Goal: Task Accomplishment & Management: Manage account settings

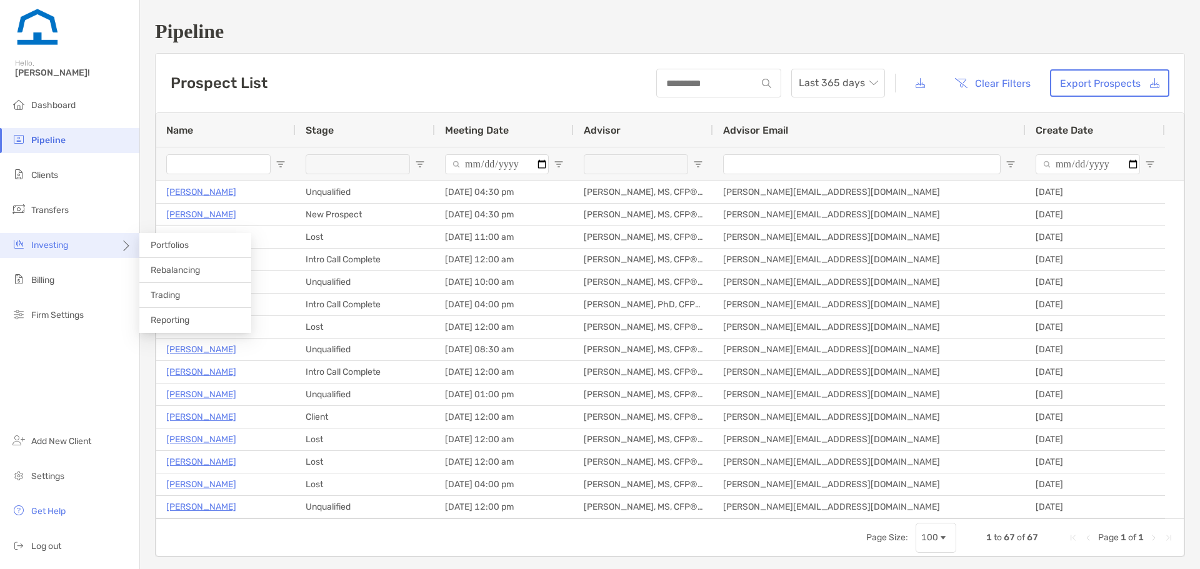
click at [70, 247] on div "Investing" at bounding box center [69, 245] width 139 height 25
click at [107, 195] on ul "Dashboard Pipeline Clients Transfers Investing Billing Firm Settings" at bounding box center [69, 215] width 139 height 245
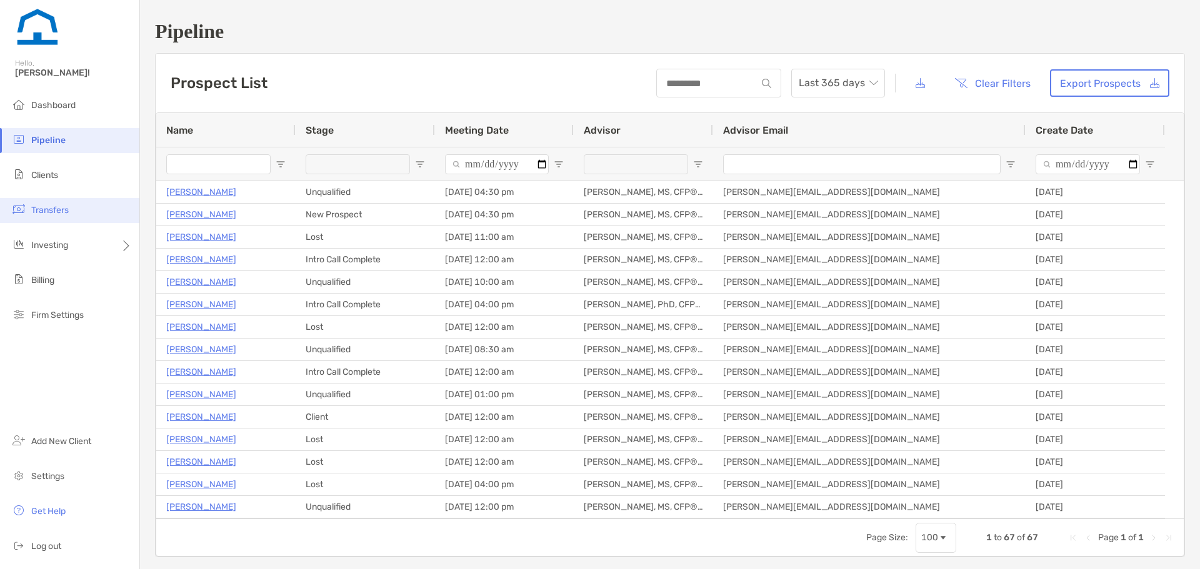
click at [94, 207] on li "Transfers" at bounding box center [69, 210] width 139 height 25
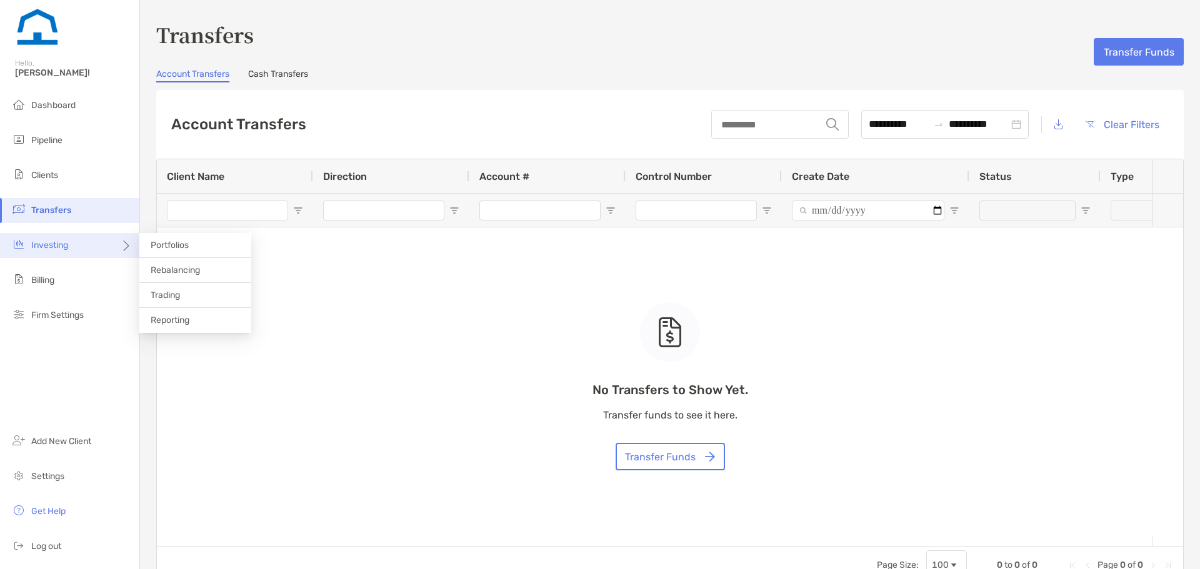
click at [86, 249] on div "Investing" at bounding box center [69, 245] width 139 height 25
click at [172, 274] on span "Rebalancing" at bounding box center [175, 270] width 49 height 11
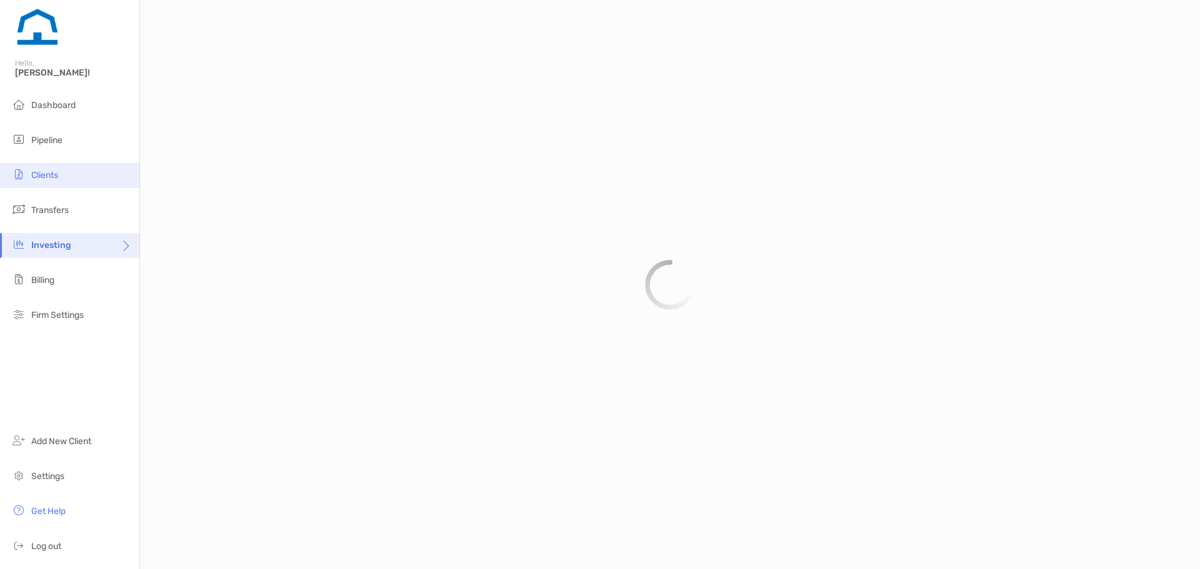
click at [104, 174] on li "Clients" at bounding box center [69, 175] width 139 height 25
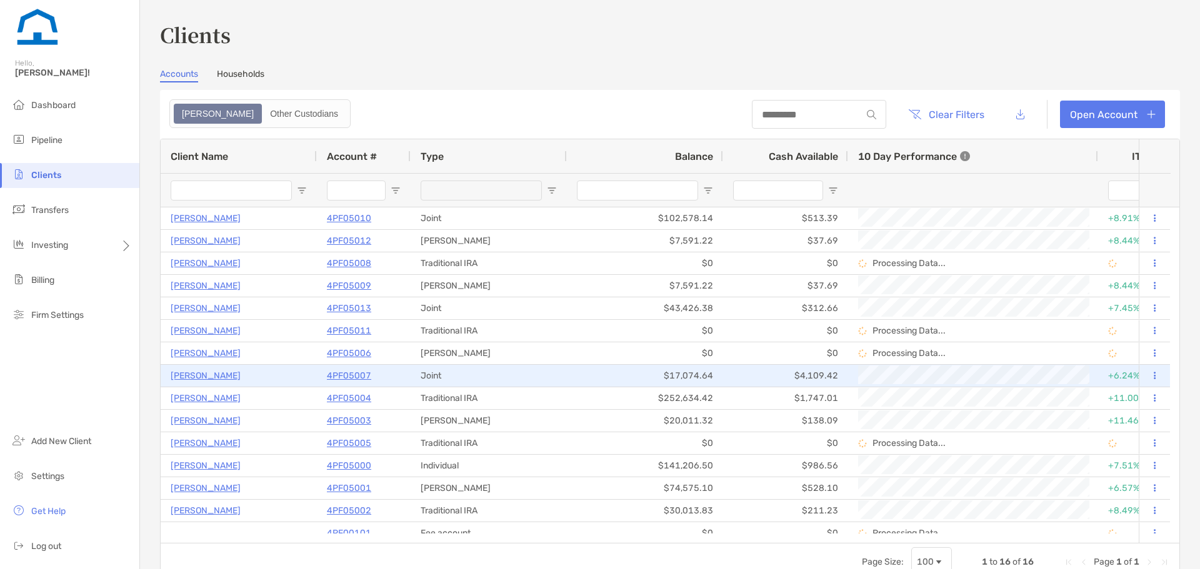
click at [208, 374] on p "[PERSON_NAME]" at bounding box center [206, 376] width 70 height 16
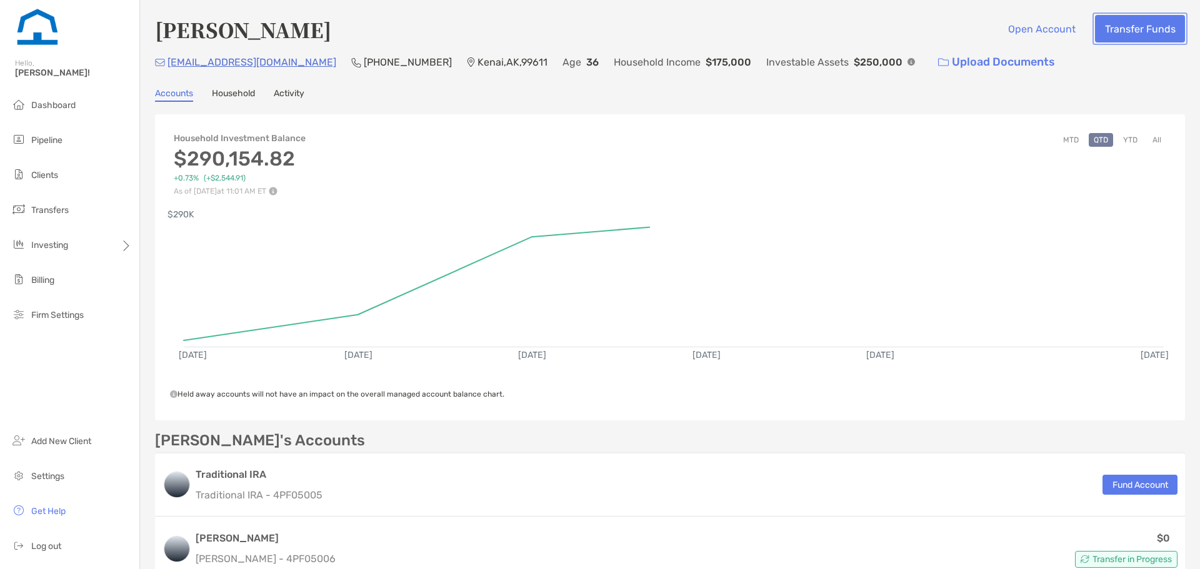
click at [1112, 23] on button "Transfer Funds" at bounding box center [1140, 28] width 90 height 27
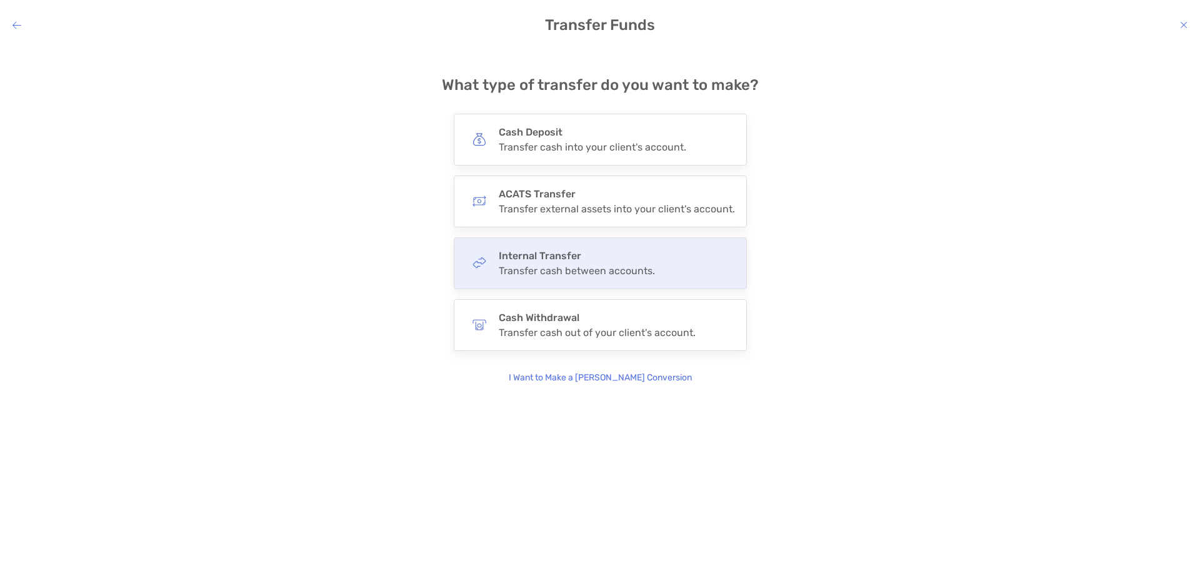
click at [619, 259] on h4 "Internal Transfer" at bounding box center [577, 256] width 156 height 12
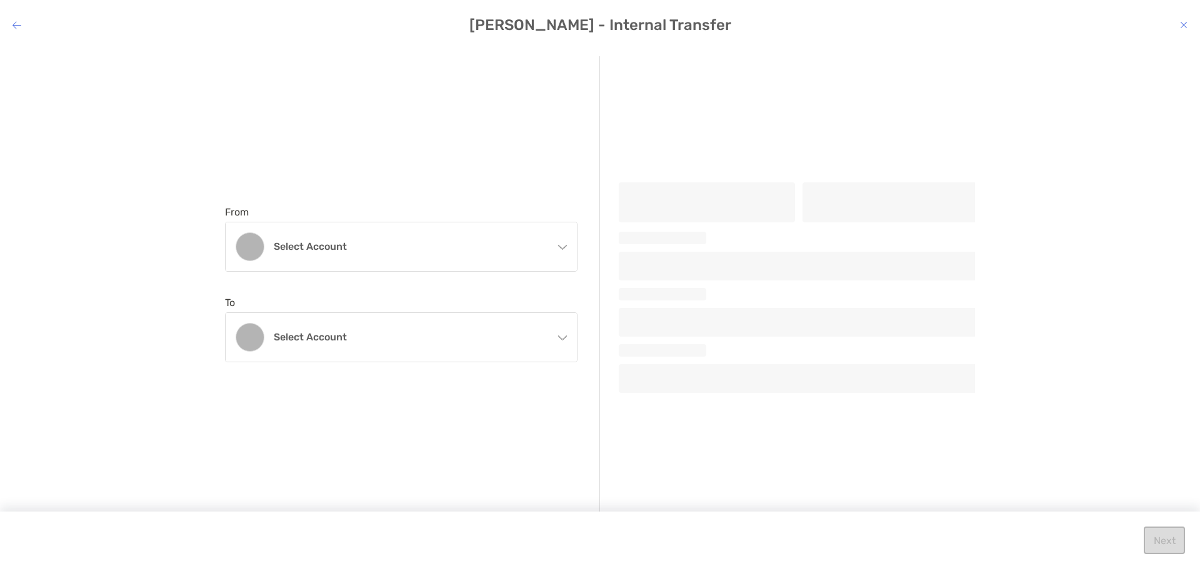
click at [12, 29] on h4 "Jeffrey Tuttle - Internal Transfer" at bounding box center [600, 24] width 1200 height 17
click at [17, 27] on icon "modal" at bounding box center [16, 25] width 9 height 10
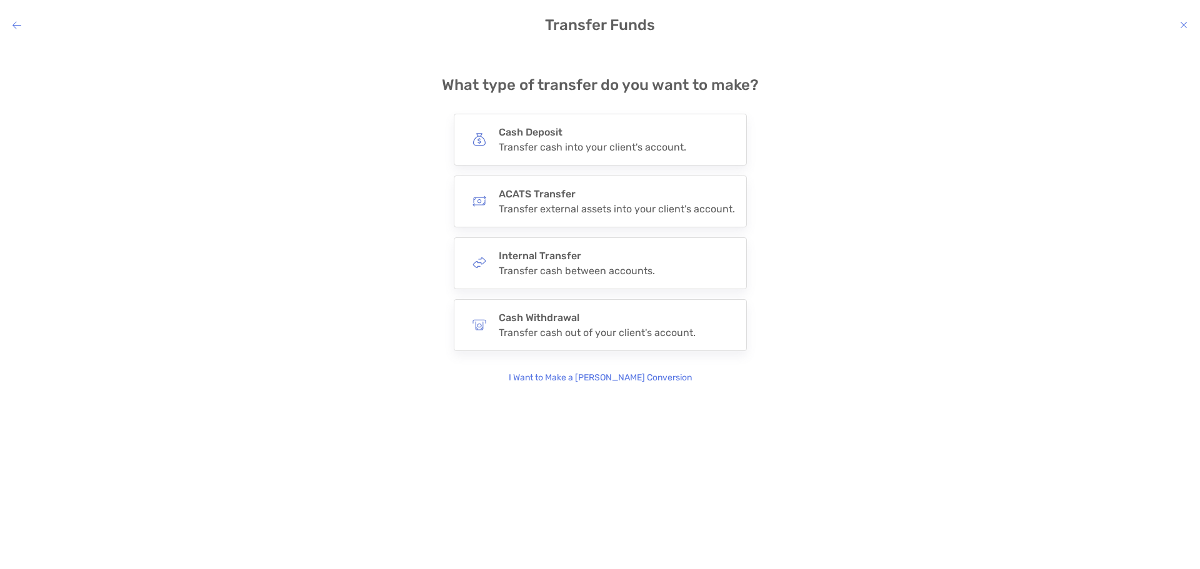
click at [21, 27] on icon "modal" at bounding box center [16, 25] width 9 height 10
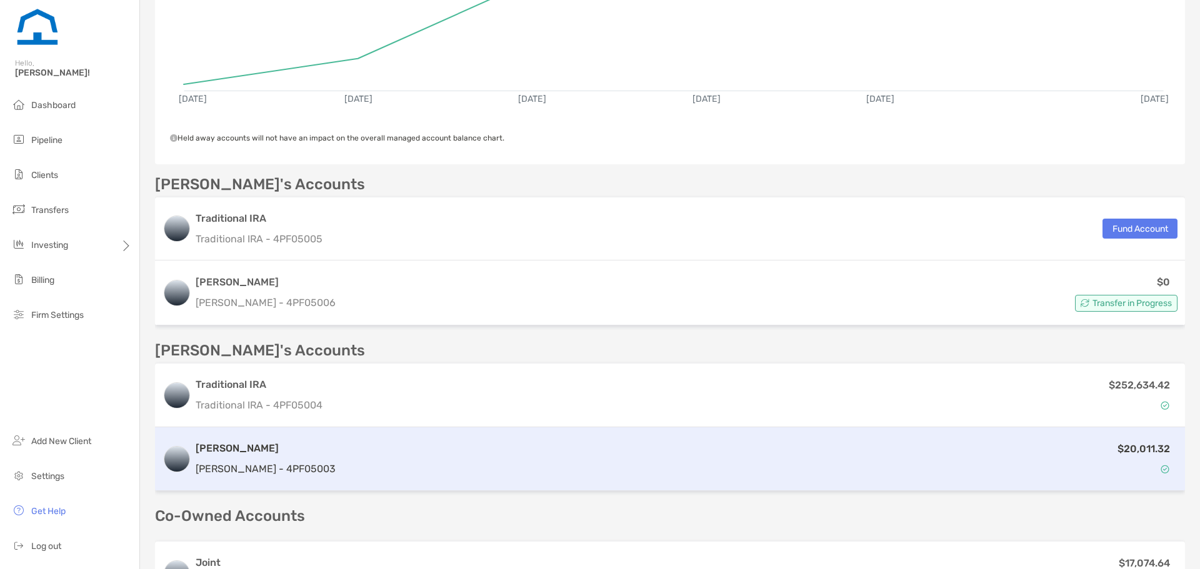
scroll to position [417, 0]
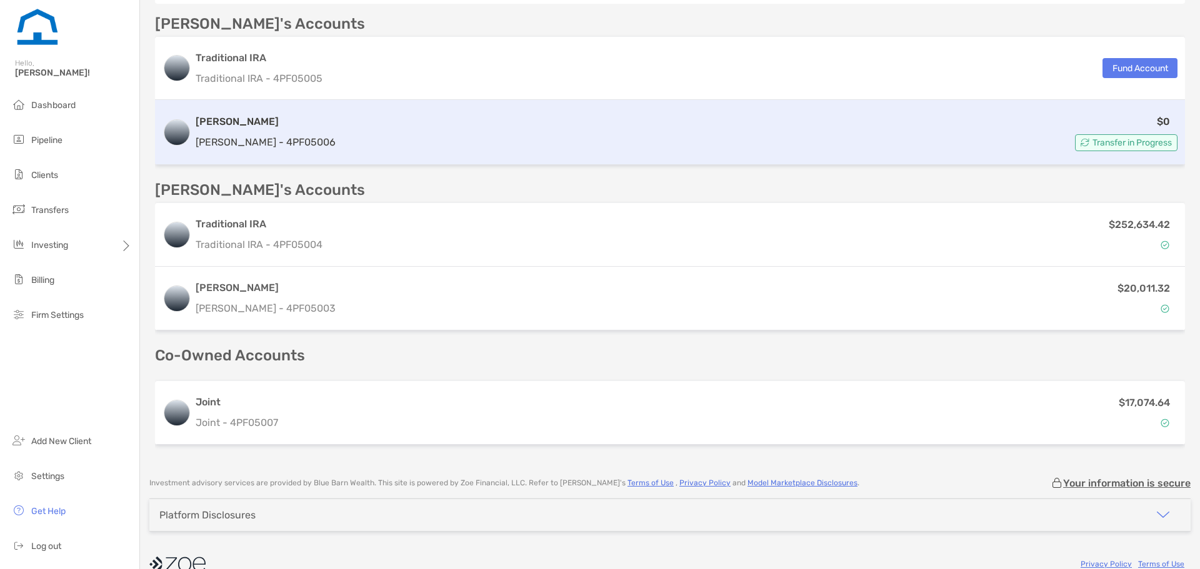
click at [341, 145] on div "$0 Transfer in Progress" at bounding box center [759, 132] width 837 height 37
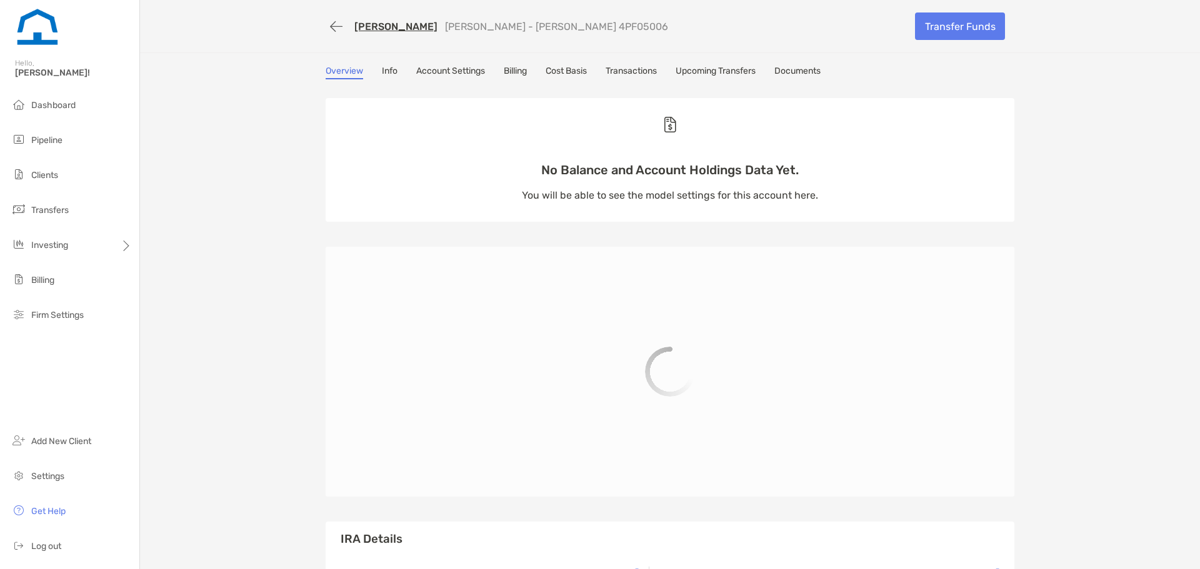
click at [712, 71] on link "Upcoming Transfers" at bounding box center [715, 73] width 80 height 14
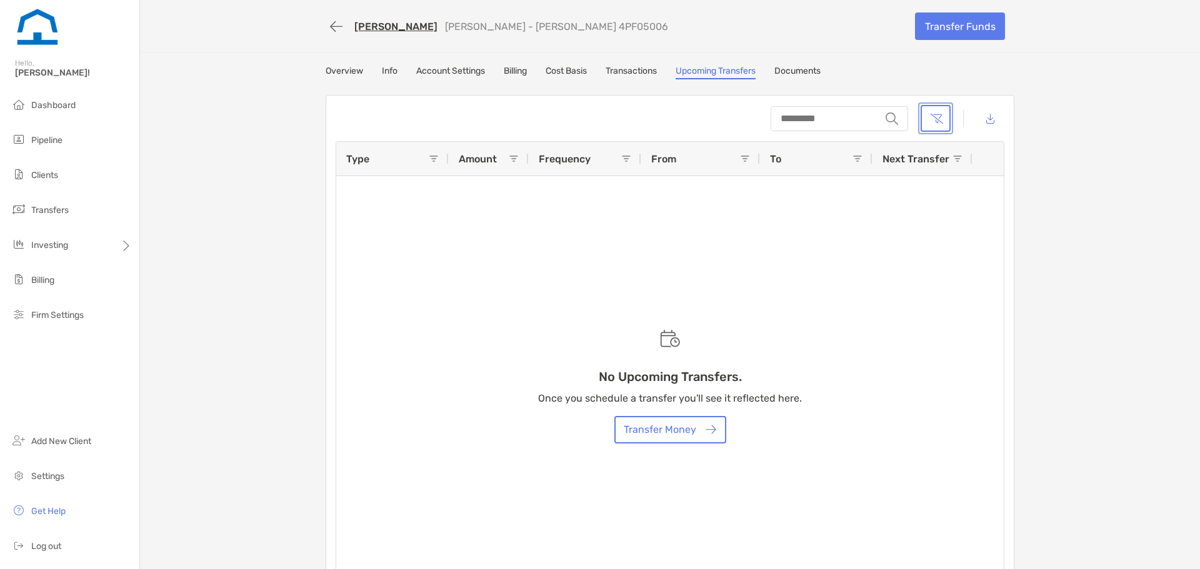
click at [937, 117] on button "button" at bounding box center [935, 118] width 30 height 27
click at [326, 71] on link "Overview" at bounding box center [344, 73] width 37 height 14
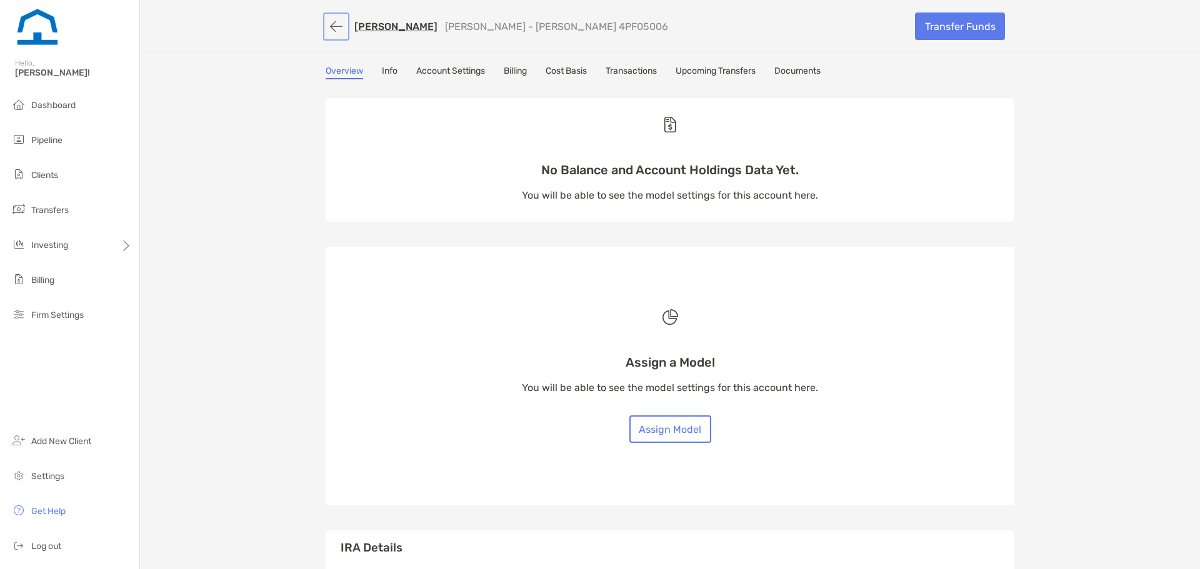
click at [329, 27] on button "button" at bounding box center [336, 26] width 21 height 23
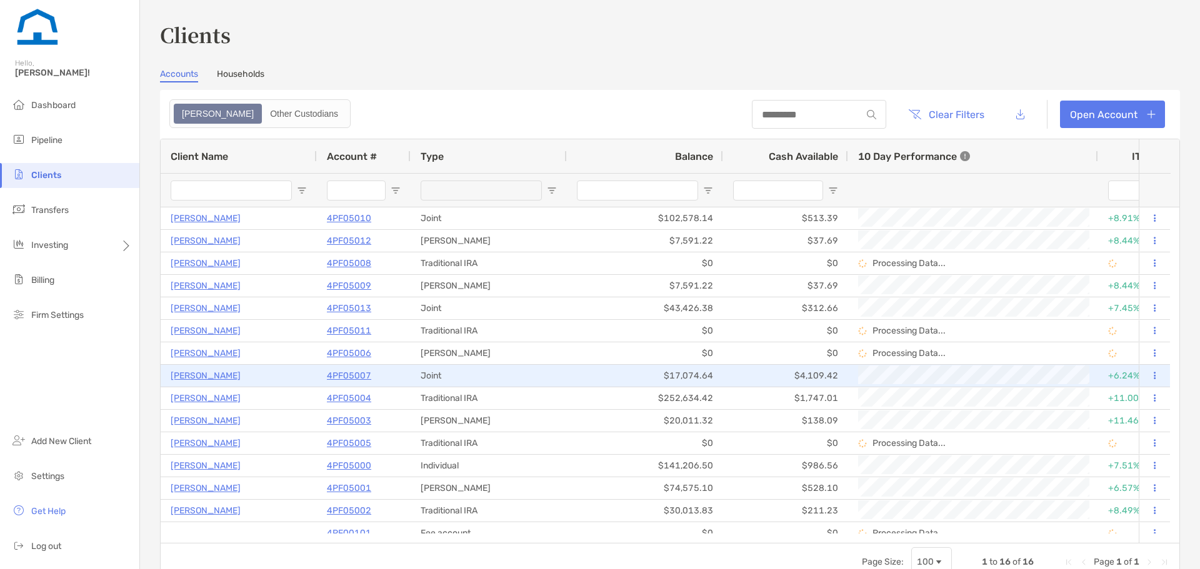
click at [205, 374] on p "[PERSON_NAME]" at bounding box center [206, 376] width 70 height 16
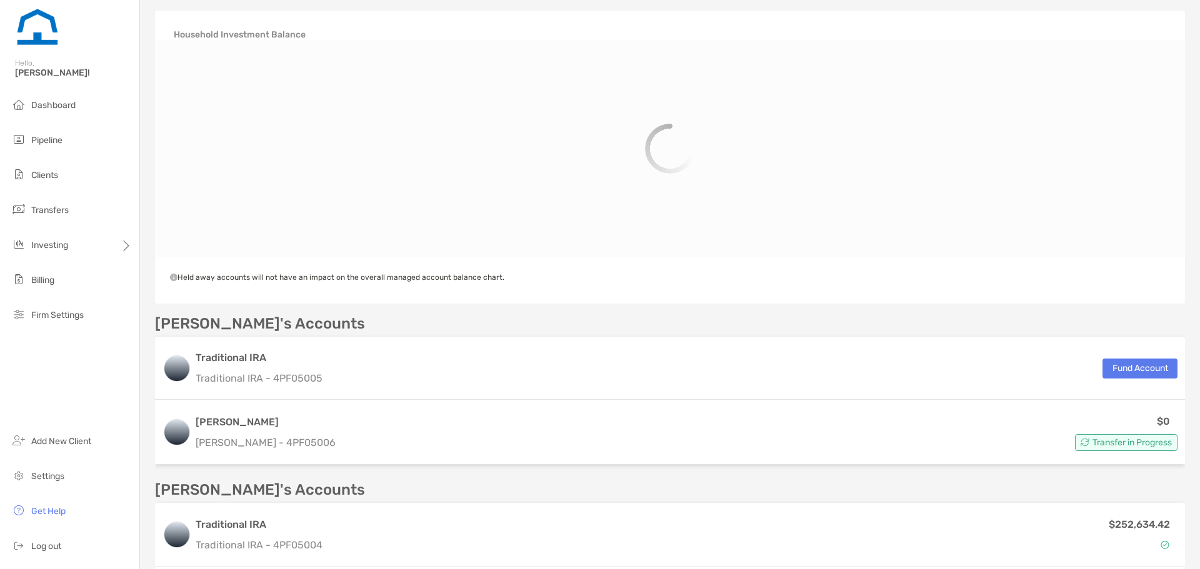
scroll to position [208, 0]
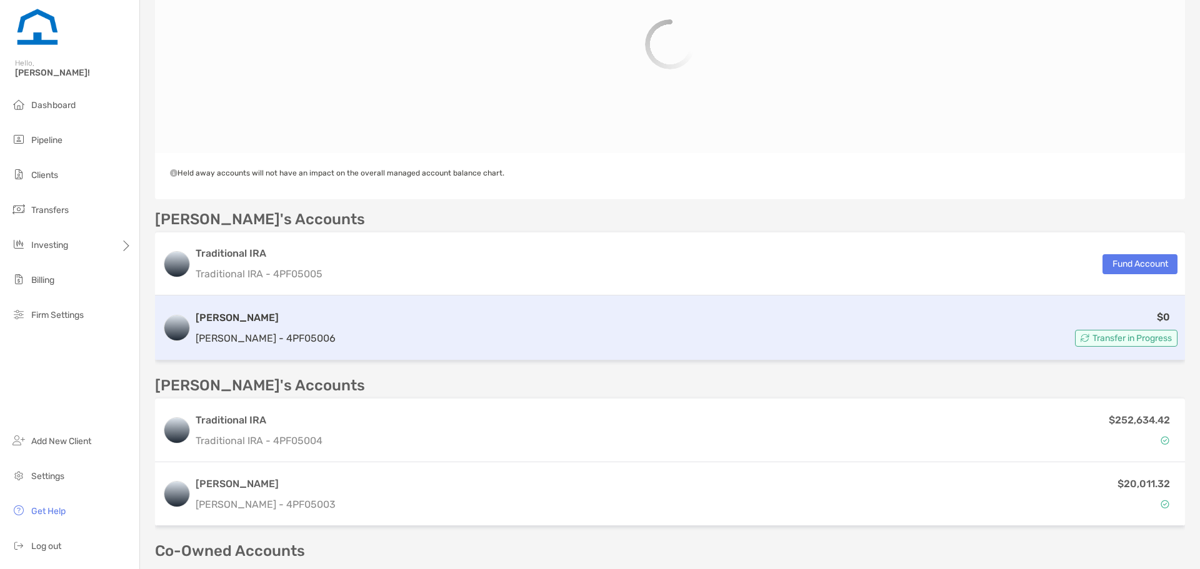
click at [1130, 340] on div "Jeffrey's Accounts Traditional IRA Traditional IRA - 4PF05005 Fund Account Roth…" at bounding box center [670, 429] width 1030 height 434
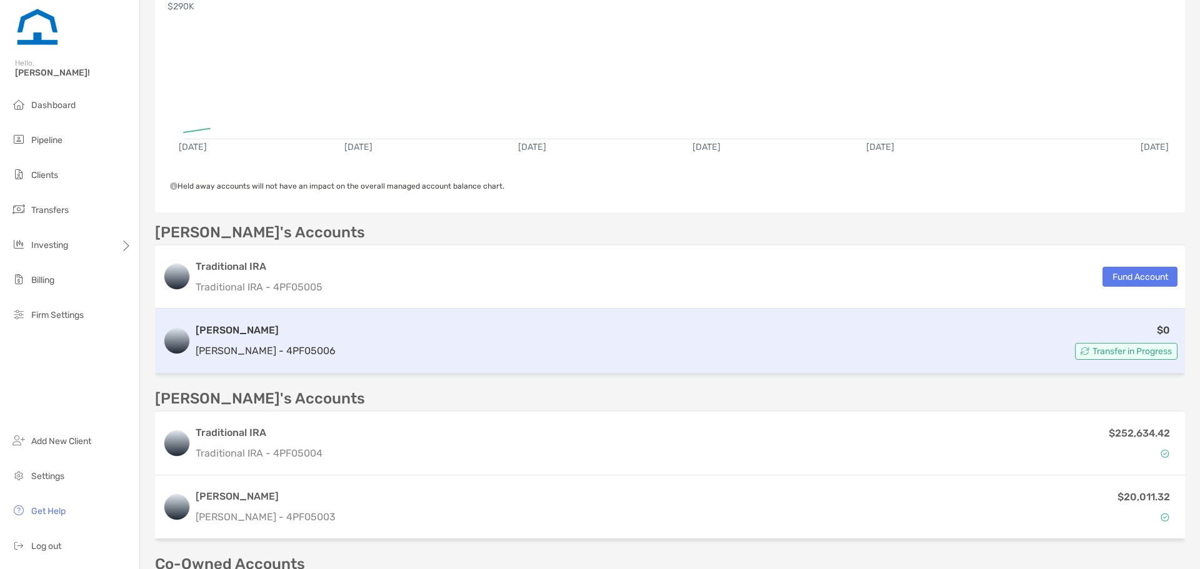
scroll to position [260, 0]
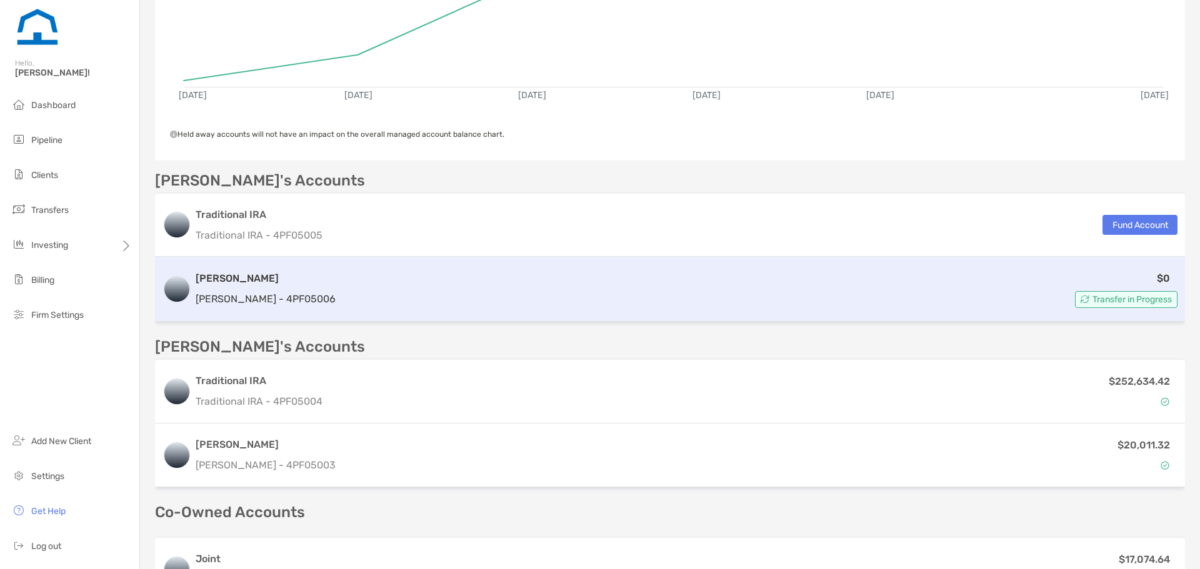
click at [1141, 303] on span "Transfer in Progress" at bounding box center [1131, 299] width 79 height 7
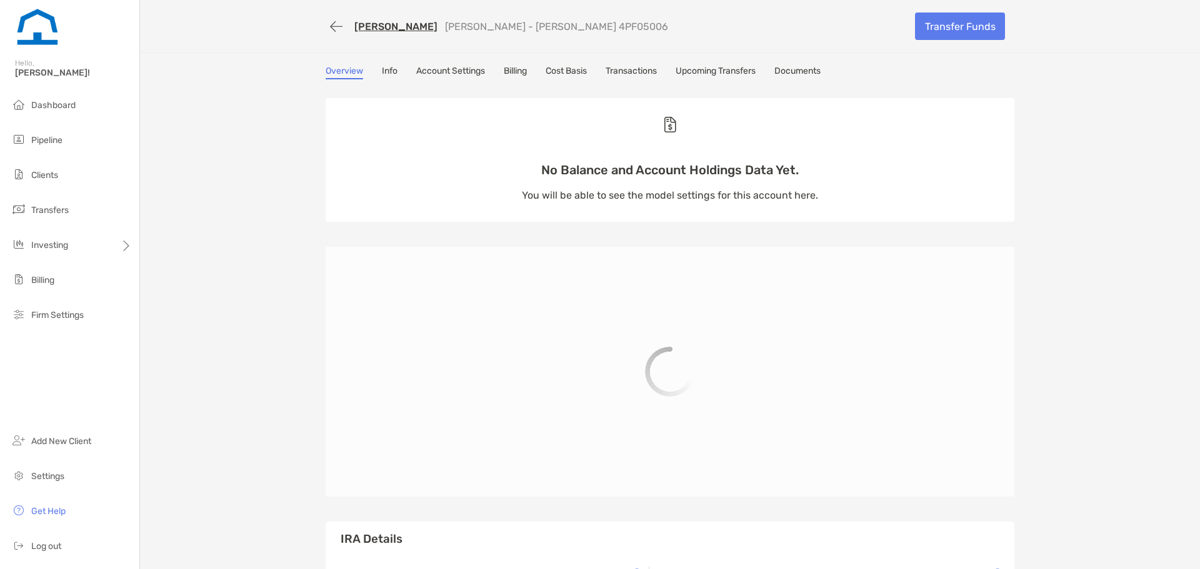
click at [624, 84] on div "Overview Info Account Settings Billing Cost Basis Transactions Upcoming Transfe…" at bounding box center [670, 410] width 714 height 689
click at [627, 76] on link "Transactions" at bounding box center [630, 73] width 51 height 14
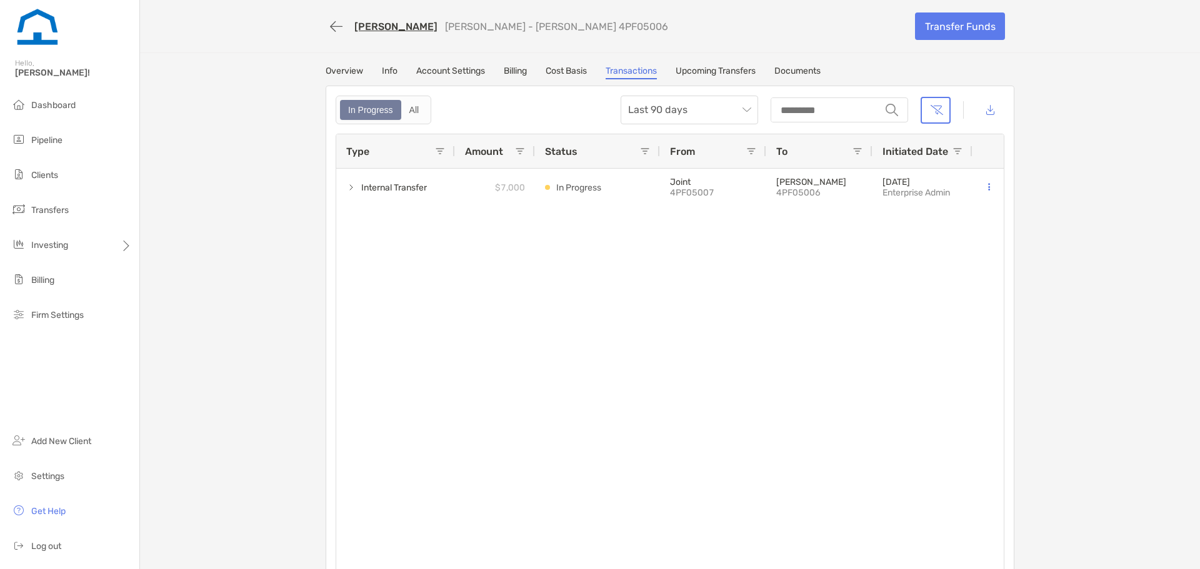
click at [362, 24] on link "[PERSON_NAME]" at bounding box center [395, 27] width 83 height 12
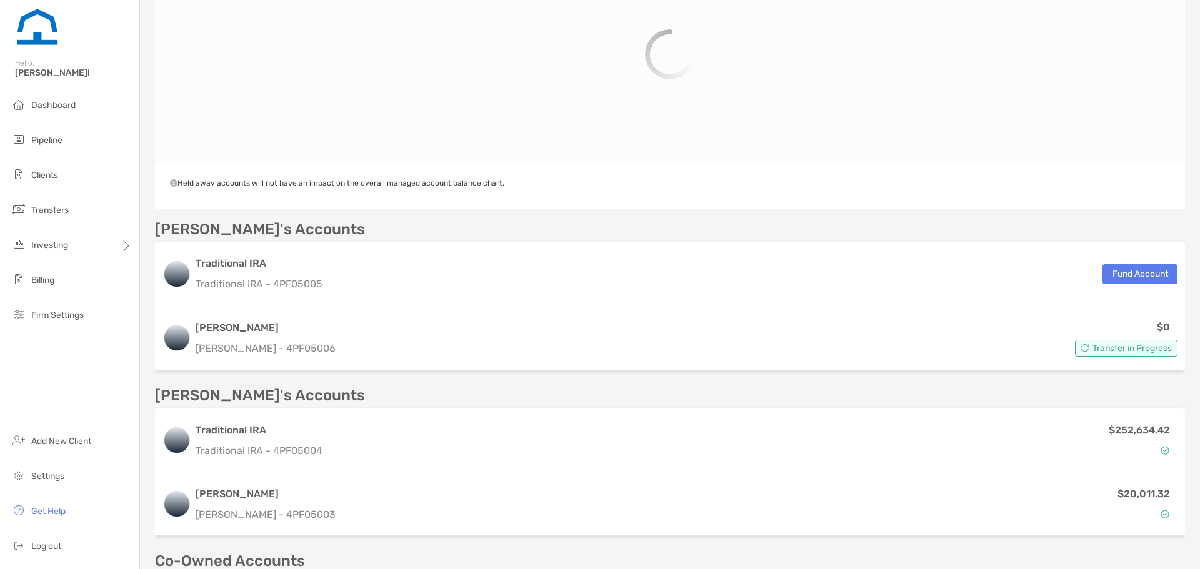
scroll to position [364, 0]
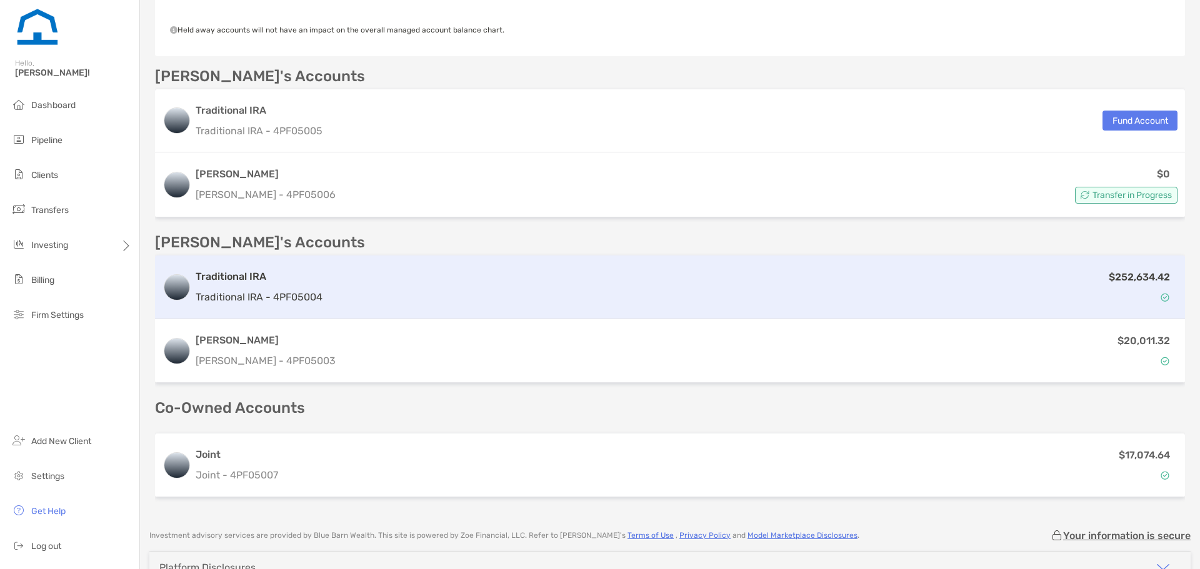
click at [254, 287] on div "Traditional IRA Traditional IRA - 4PF05004" at bounding box center [259, 287] width 127 height 36
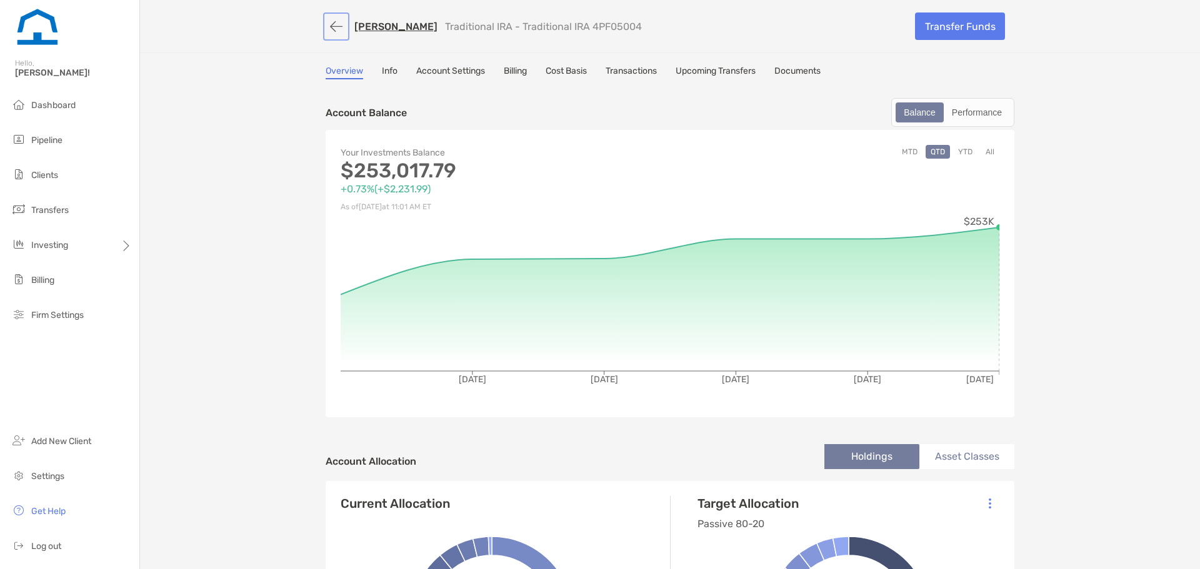
click at [327, 19] on button "button" at bounding box center [336, 26] width 21 height 23
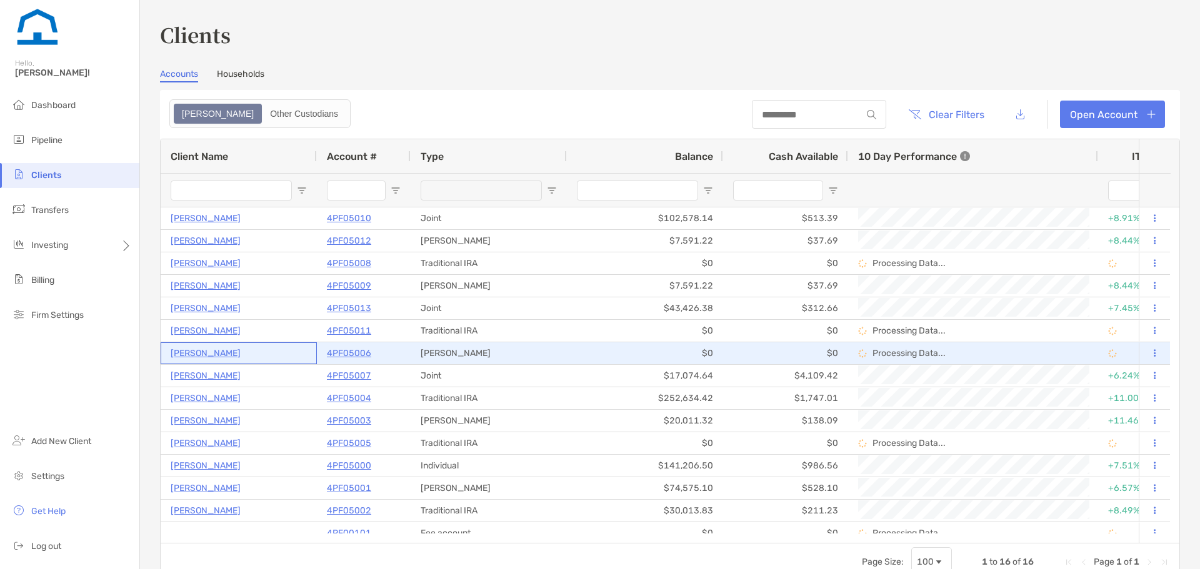
click at [199, 357] on p "[PERSON_NAME]" at bounding box center [206, 354] width 70 height 16
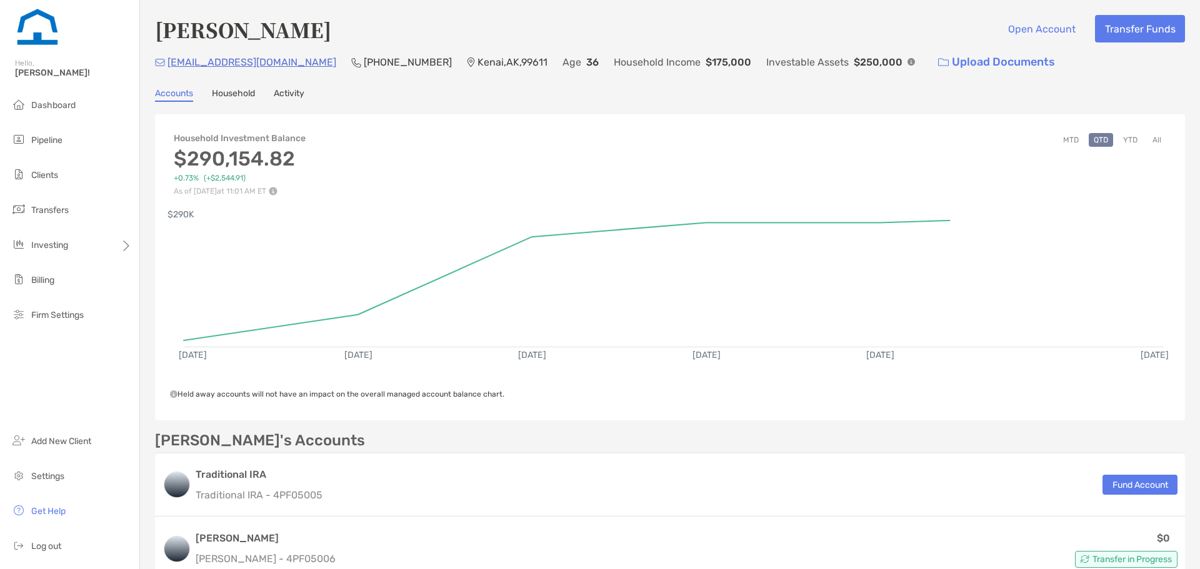
scroll to position [312, 0]
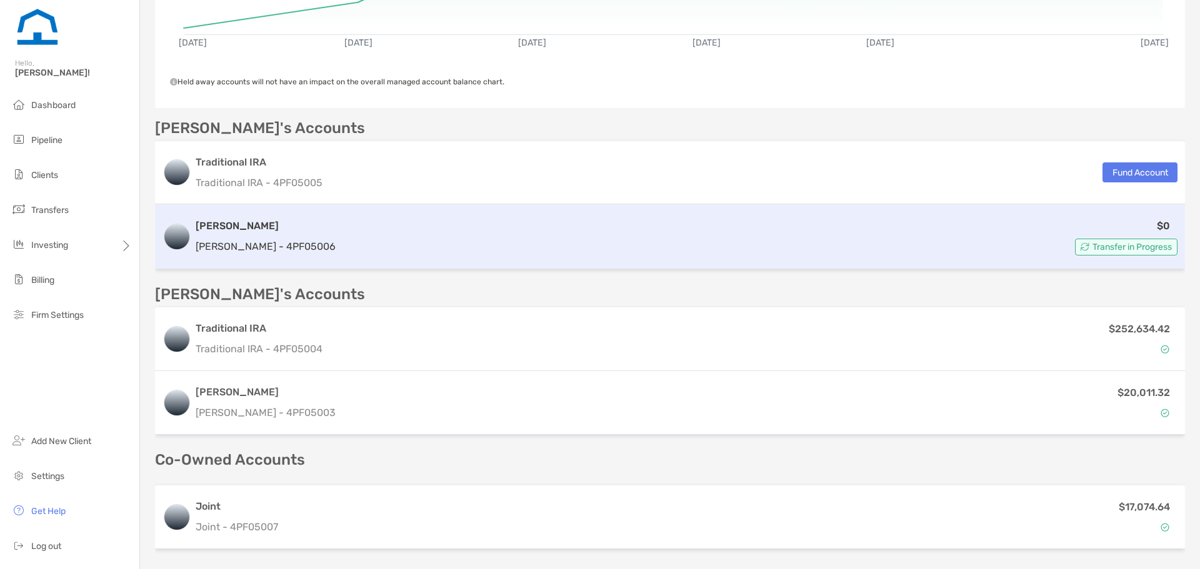
click at [341, 231] on div "$0 Transfer in Progress" at bounding box center [759, 236] width 837 height 37
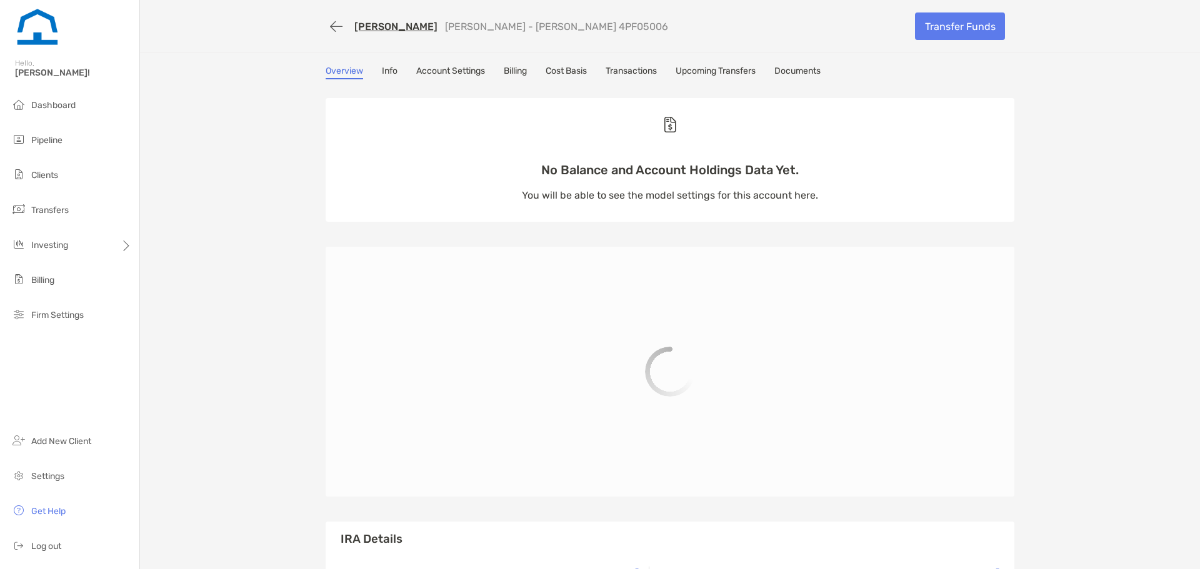
scroll to position [104, 0]
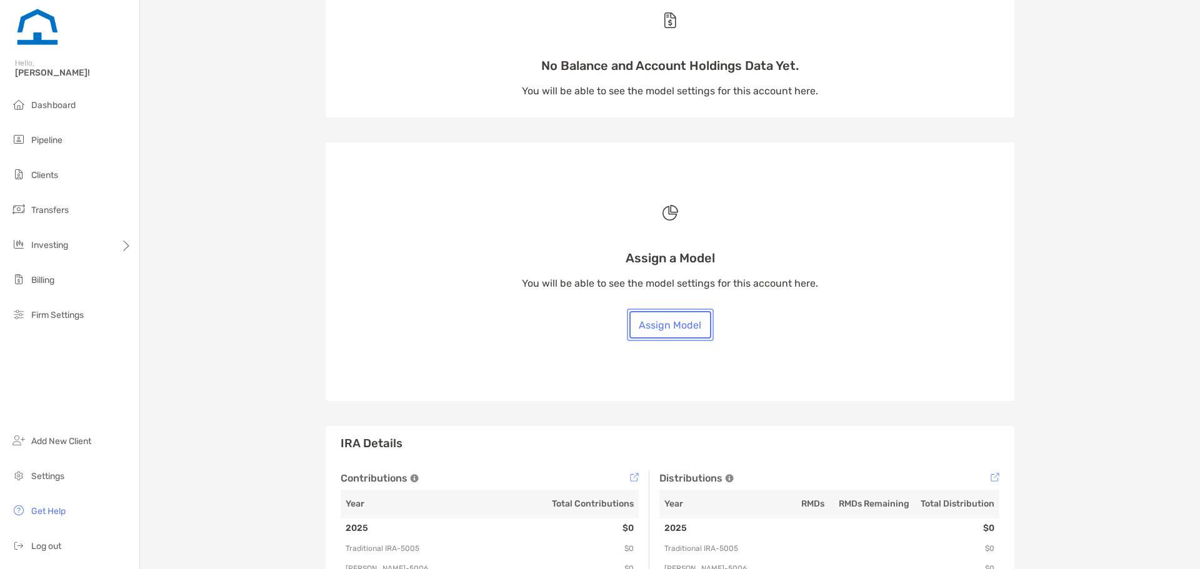
click at [661, 334] on button "Assign Model" at bounding box center [670, 324] width 82 height 27
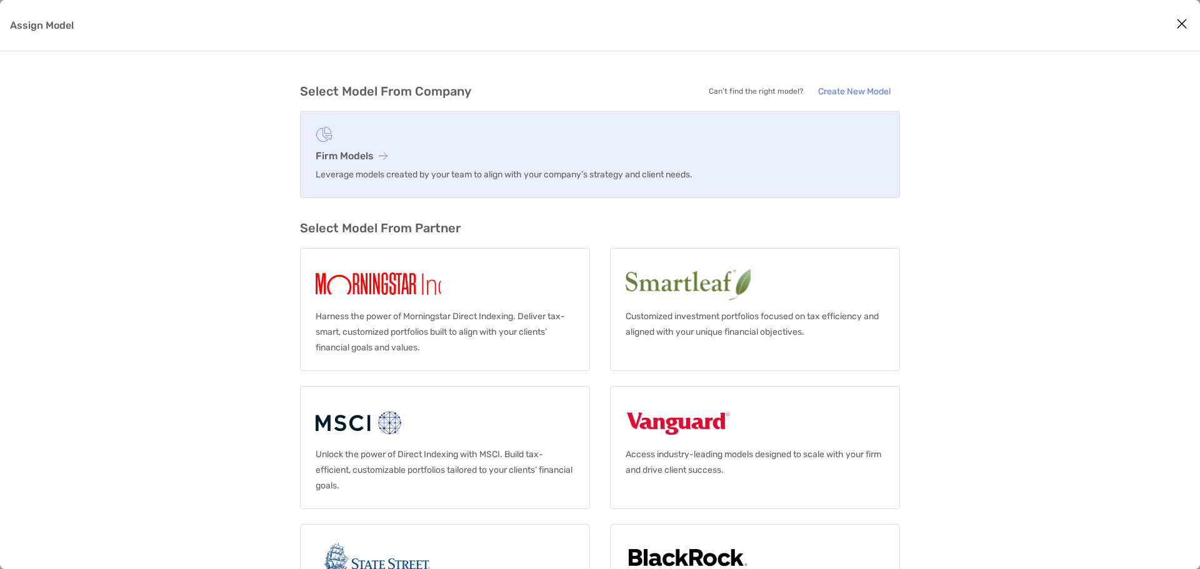
click at [413, 146] on link "Firm Models Leverage models created by your team to align with your company’s s…" at bounding box center [600, 154] width 600 height 87
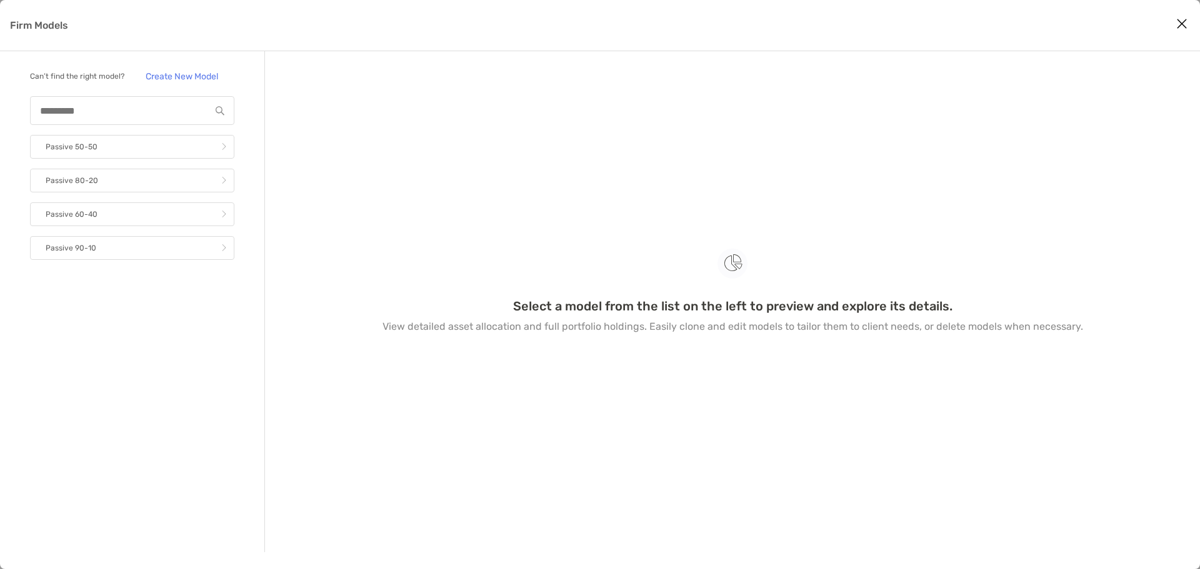
drag, startPoint x: 413, startPoint y: 146, endPoint x: 335, endPoint y: 158, distance: 79.0
drag, startPoint x: 335, startPoint y: 158, endPoint x: 121, endPoint y: 110, distance: 219.7
click at [121, 110] on input "Firm Models" at bounding box center [120, 111] width 179 height 11
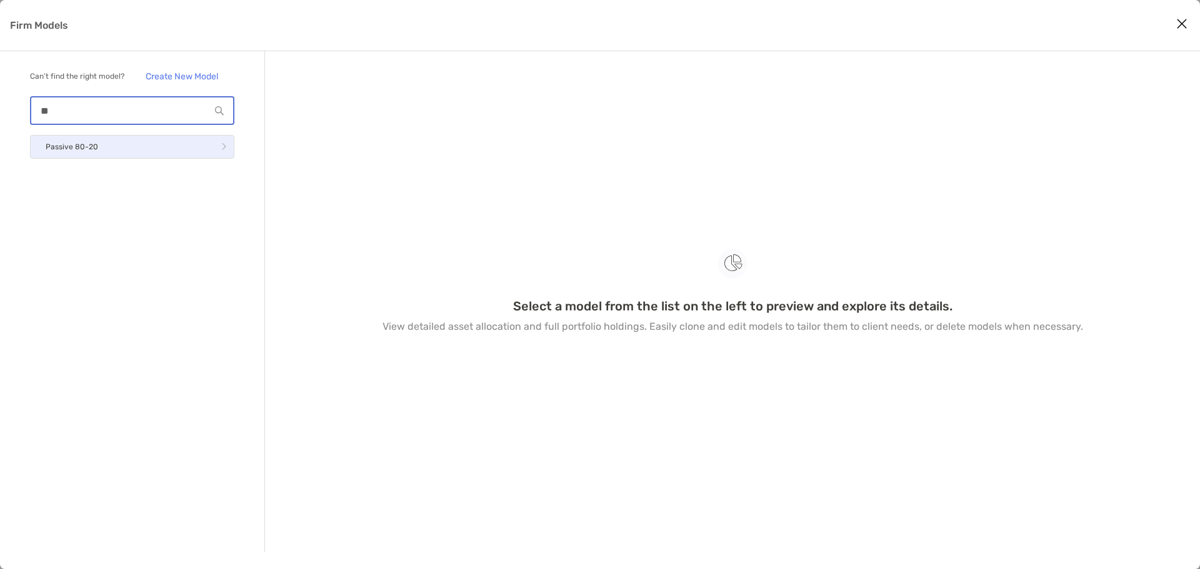
type input "**"
click at [122, 146] on link "Passive 80-20" at bounding box center [132, 147] width 204 height 24
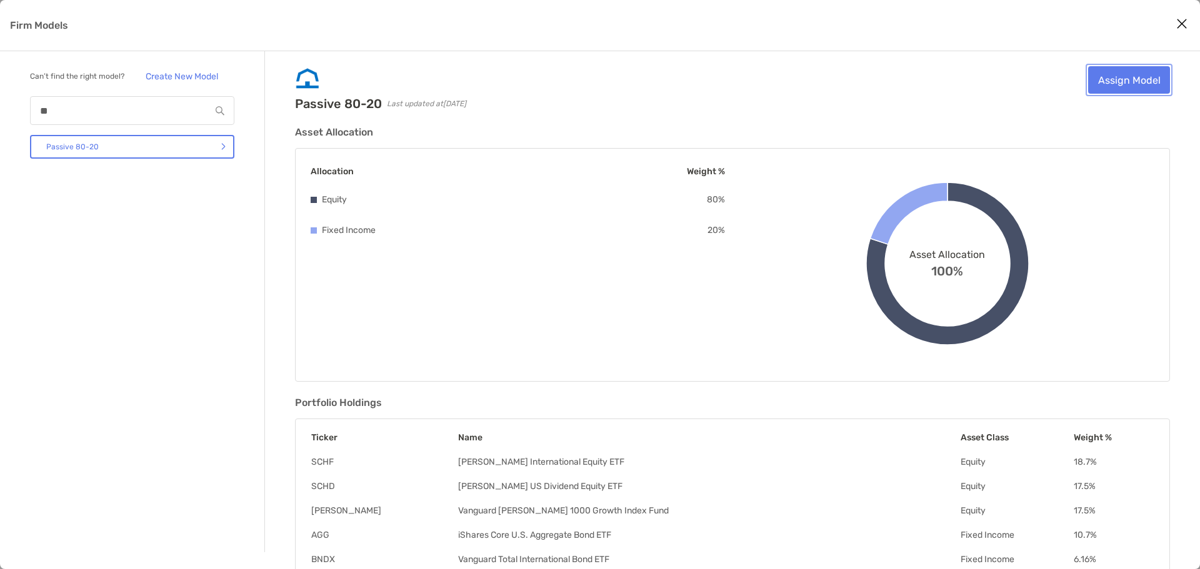
click at [1128, 84] on link "Assign Model" at bounding box center [1129, 79] width 82 height 27
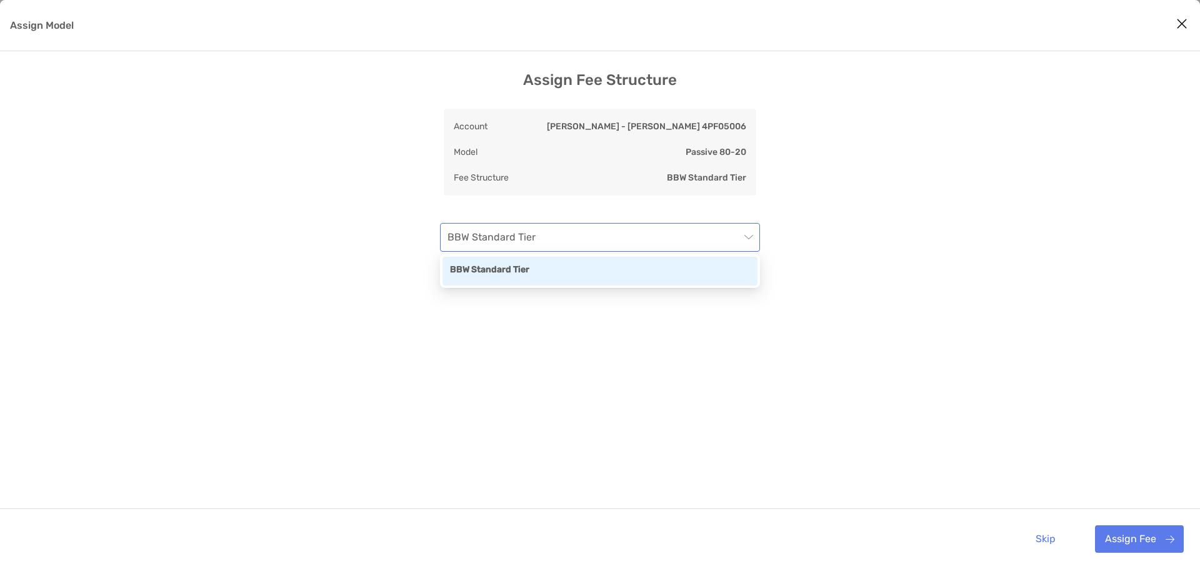
click at [571, 245] on span "BBW Standard Tier" at bounding box center [599, 237] width 305 height 27
drag, startPoint x: 860, startPoint y: 201, endPoint x: 977, endPoint y: 405, distance: 234.8
click at [860, 201] on div "Assign Fee Structure Account [PERSON_NAME] - [PERSON_NAME] 4PF05006 Model Passi…" at bounding box center [600, 330] width 1200 height 519
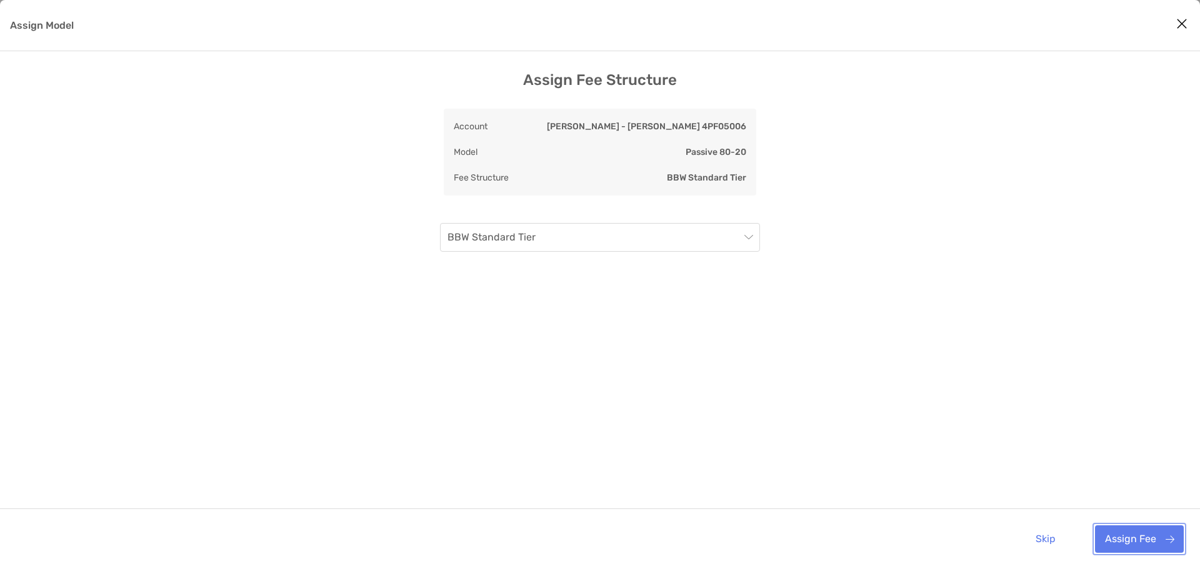
click at [1130, 537] on button "Assign Fee" at bounding box center [1139, 538] width 89 height 27
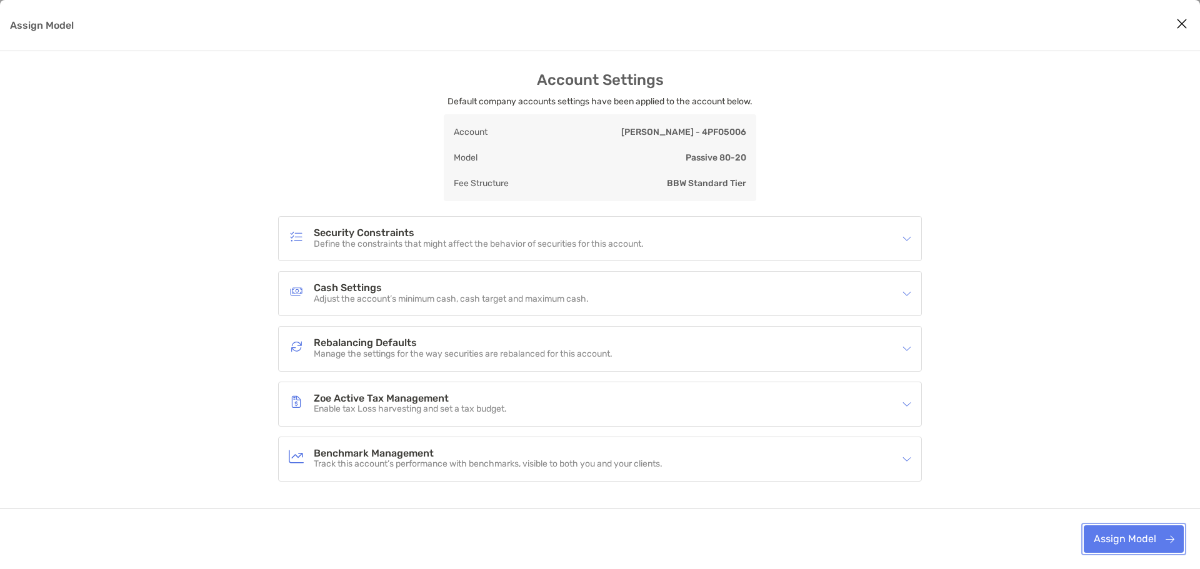
click at [1137, 533] on button "Assign Model" at bounding box center [1133, 538] width 100 height 27
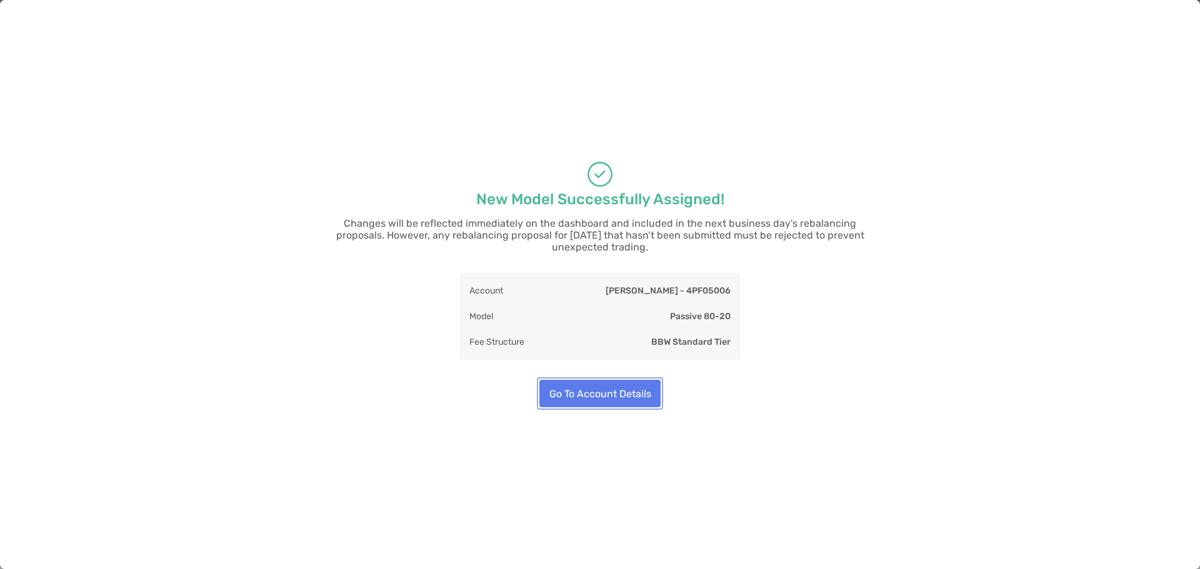
click at [600, 398] on button "Go To Account Details" at bounding box center [599, 393] width 121 height 27
